Goal: Connect with others: Connect with others

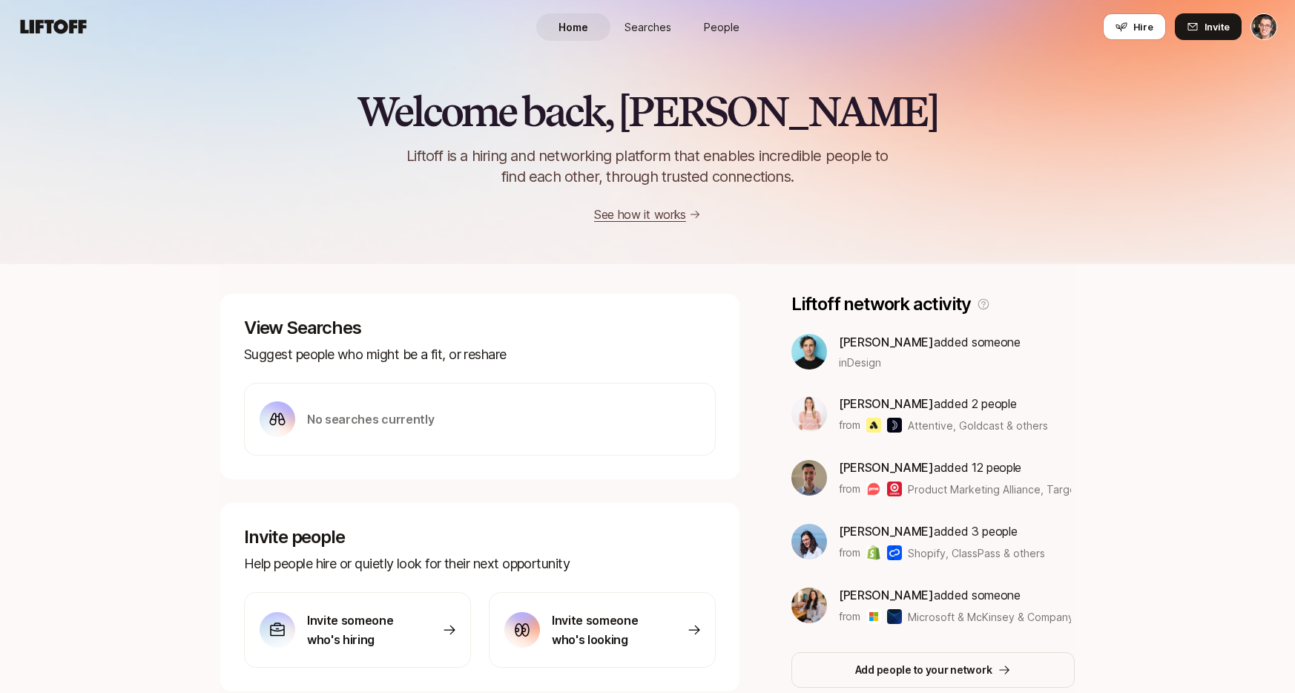
click at [750, 24] on link "People" at bounding box center [721, 26] width 74 height 27
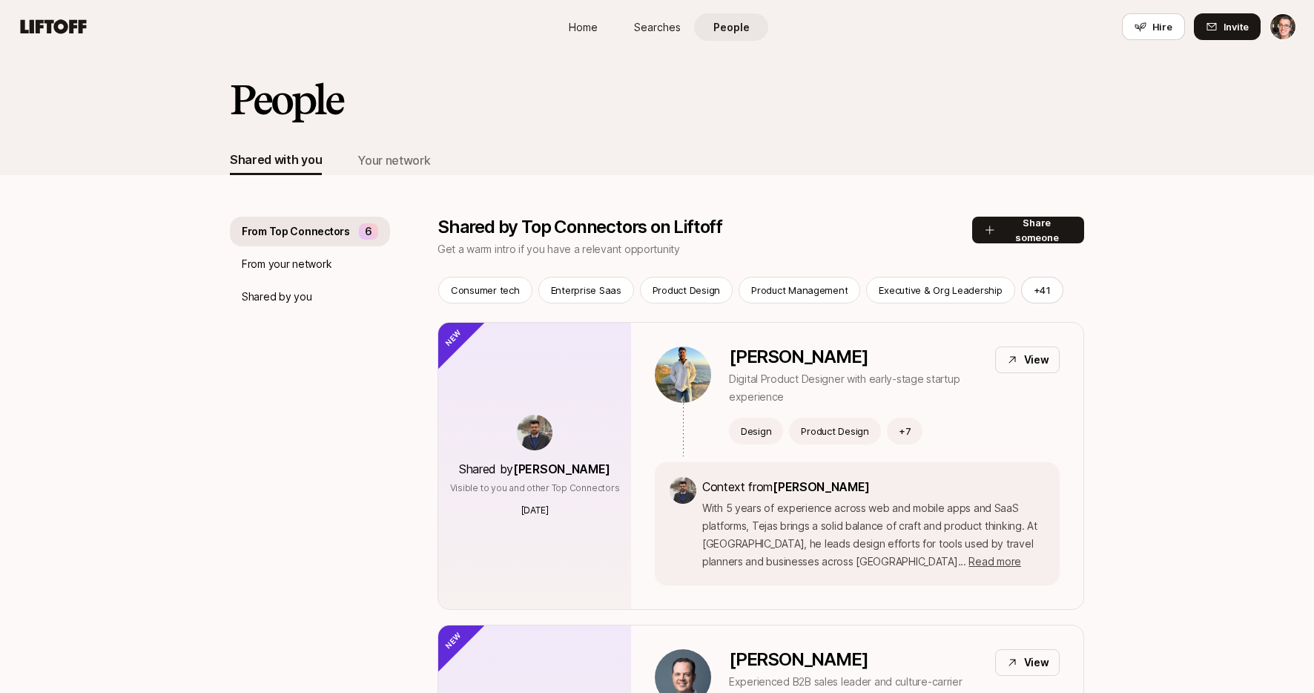
click at [125, 81] on div "People Shared with you Your network" at bounding box center [657, 114] width 1314 height 122
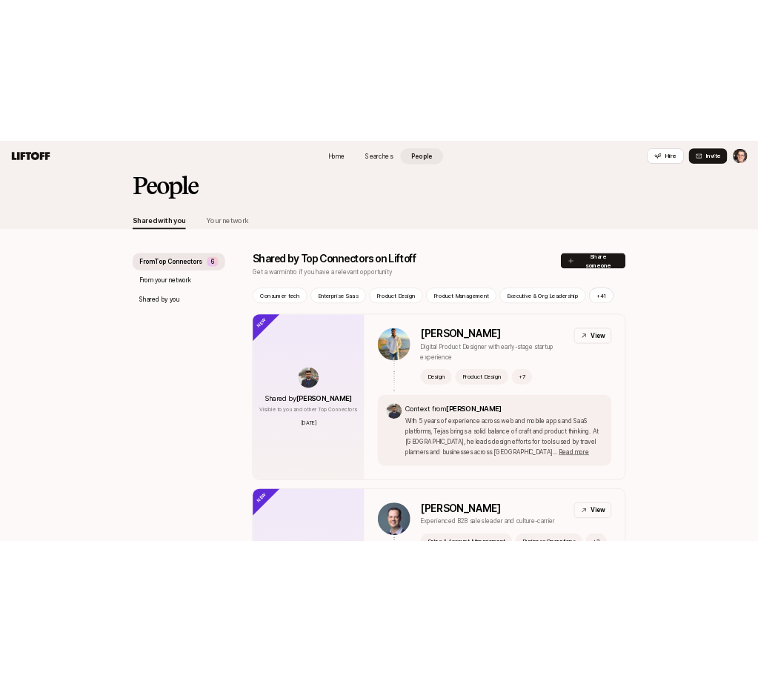
scroll to position [24, 0]
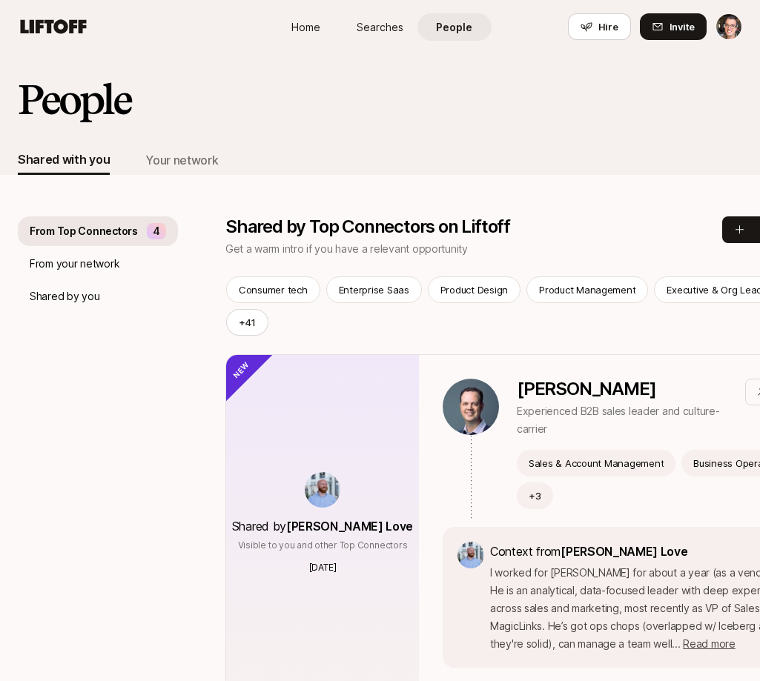
drag, startPoint x: 156, startPoint y: 437, endPoint x: 107, endPoint y: 438, distance: 49.7
